Goal: Information Seeking & Learning: Learn about a topic

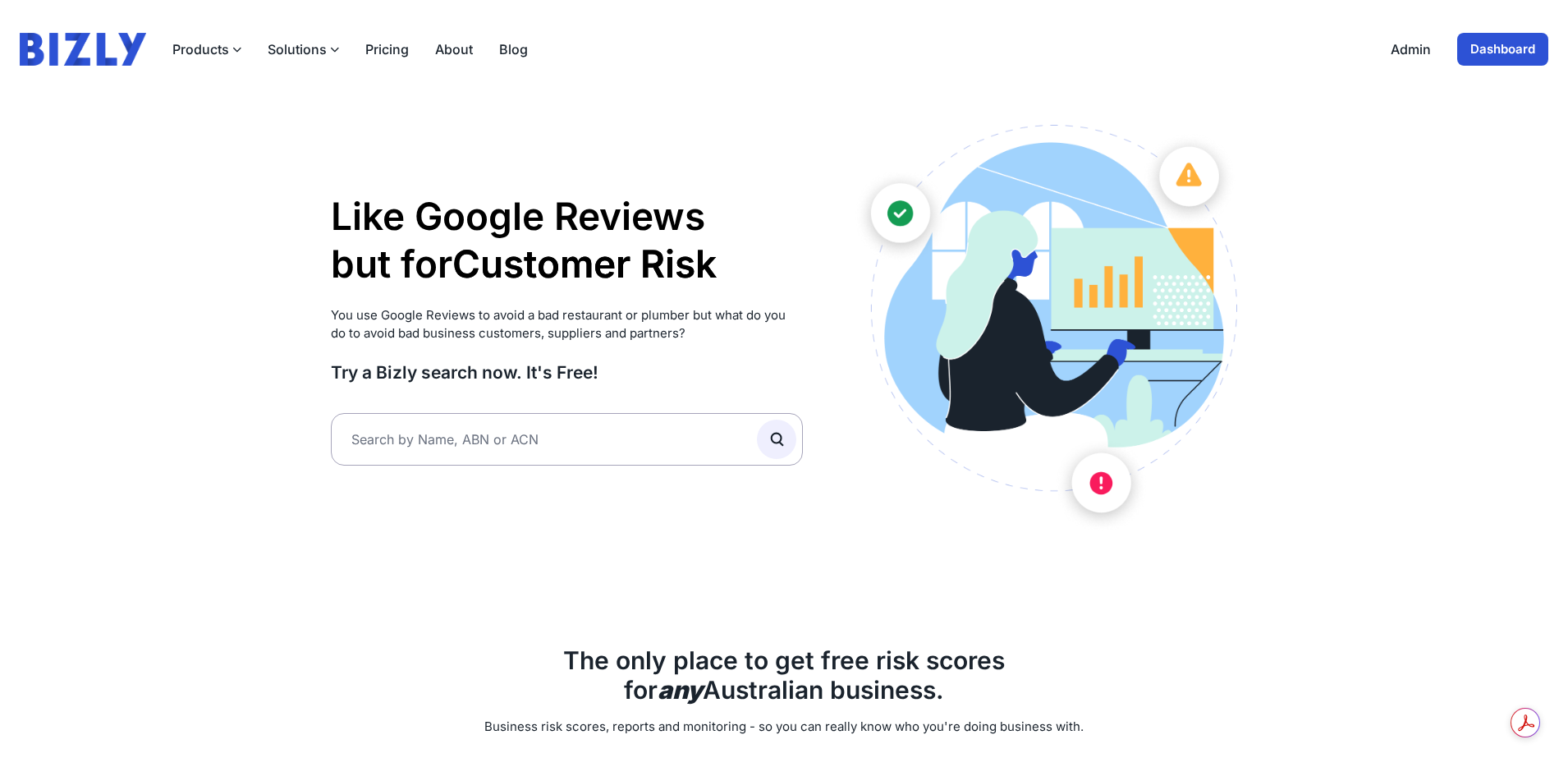
click at [309, 50] on button "Solutions" at bounding box center [303, 49] width 72 height 20
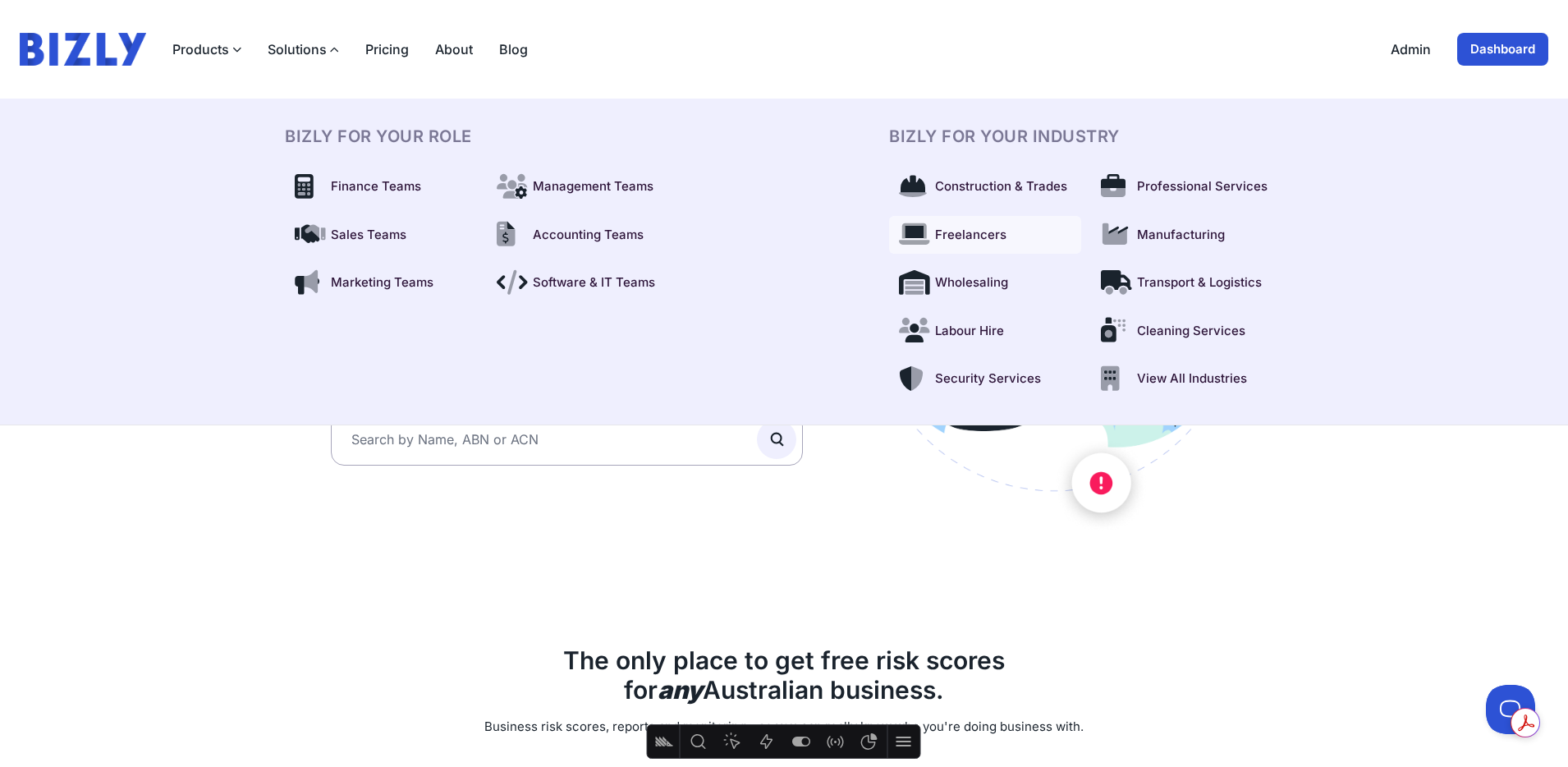
click at [960, 237] on span "Freelancers" at bounding box center [971, 234] width 72 height 19
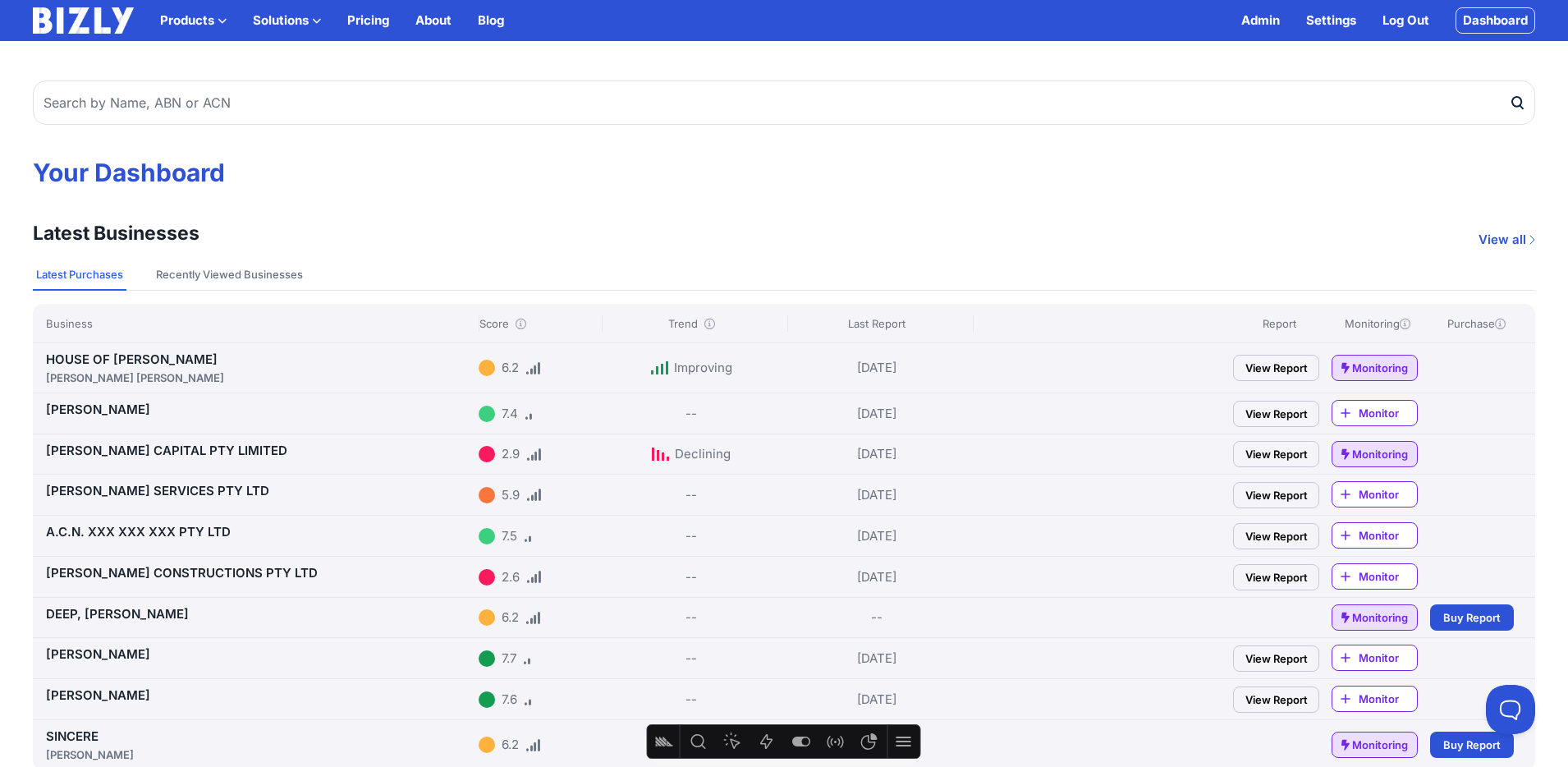
click at [504, 25] on link "Blog" at bounding box center [490, 21] width 26 height 20
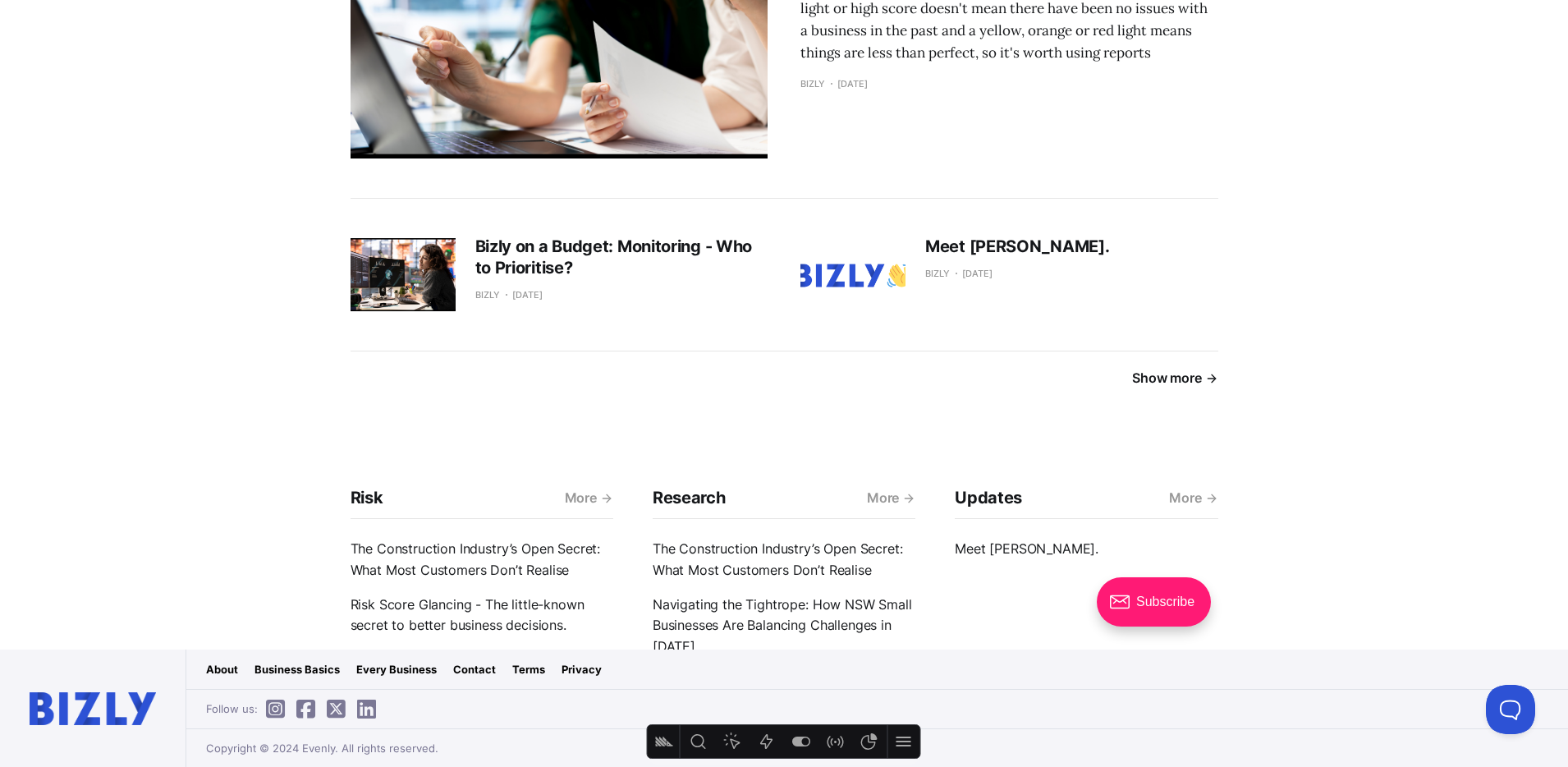
scroll to position [2727, 0]
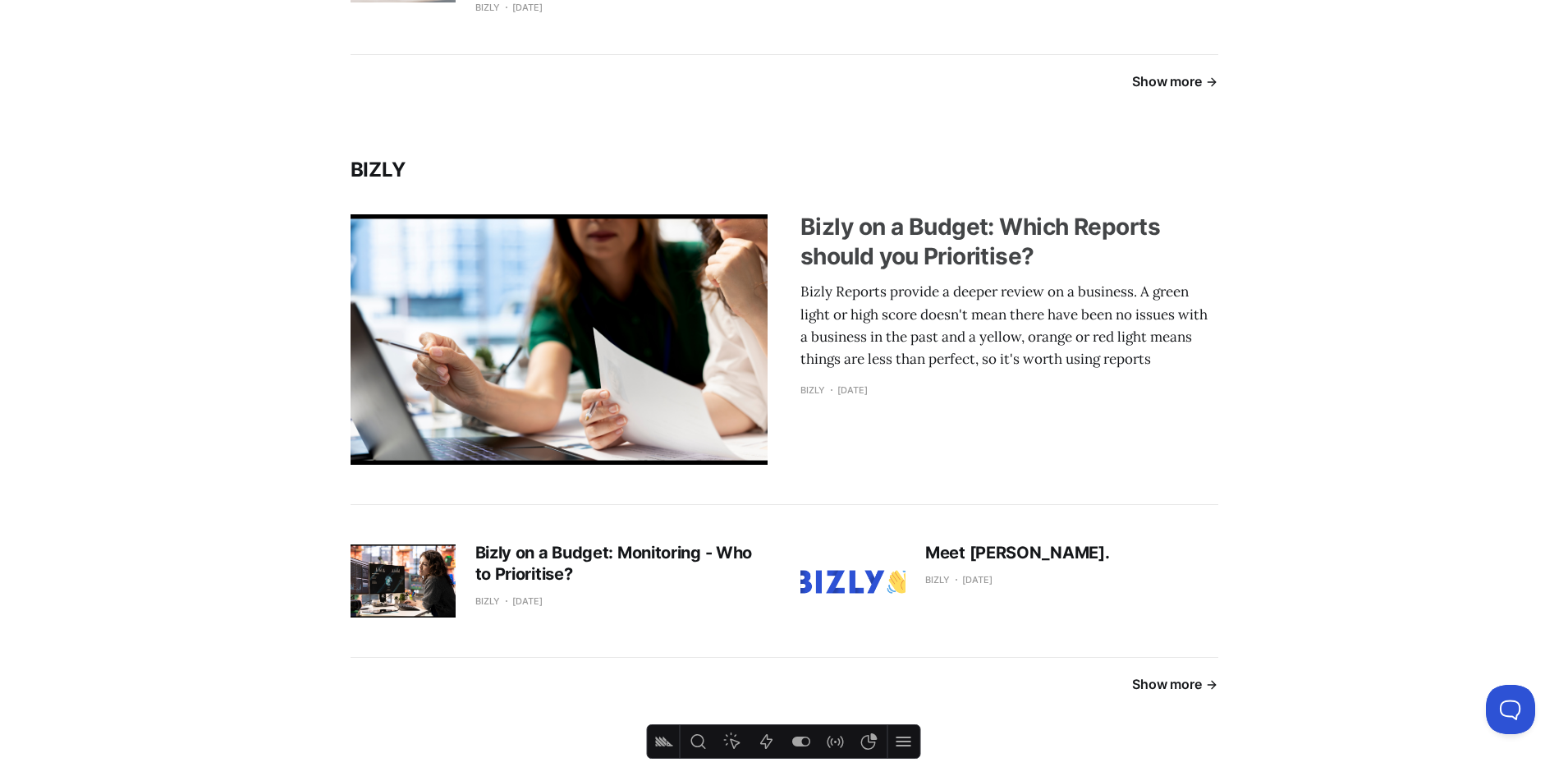
click at [929, 227] on h3 "Bizly on a Budget: Which Reports should you Prioritise?" at bounding box center [1009, 242] width 418 height 60
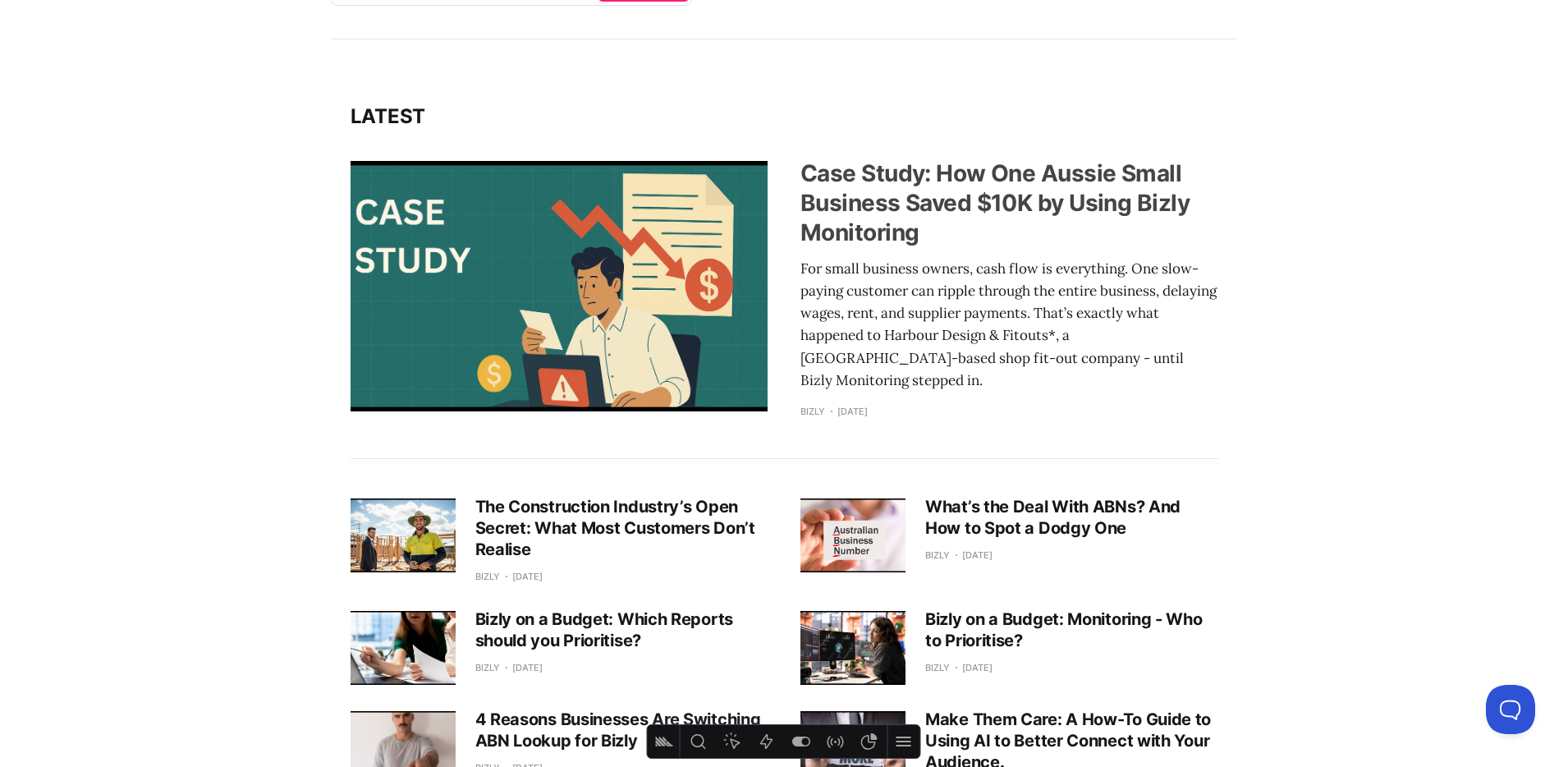
scroll to position [383, 0]
